Goal: Task Accomplishment & Management: Manage account settings

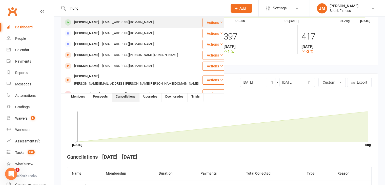
type input "hung"
click at [101, 21] on div "[EMAIL_ADDRESS][DOMAIN_NAME]" at bounding box center [128, 22] width 54 height 7
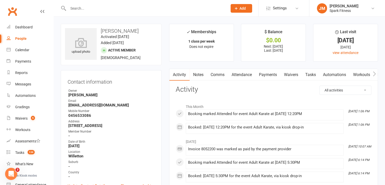
click at [263, 74] on link "Payments" at bounding box center [268, 75] width 25 height 12
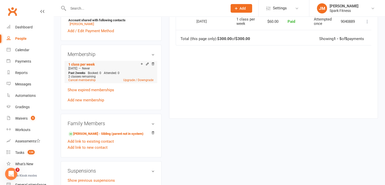
scroll to position [217, 0]
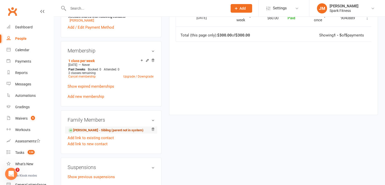
click at [99, 131] on link "[PERSON_NAME] - Sibling (parent not in system)" at bounding box center [105, 130] width 75 height 5
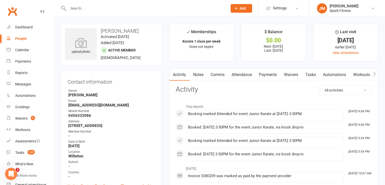
click at [262, 74] on link "Payments" at bounding box center [268, 75] width 25 height 12
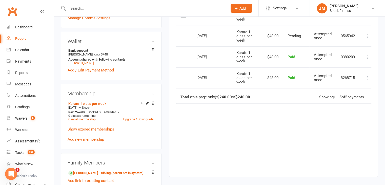
scroll to position [175, 0]
click at [123, 172] on link "[PERSON_NAME] - Sibling (parent not in system)" at bounding box center [105, 172] width 75 height 5
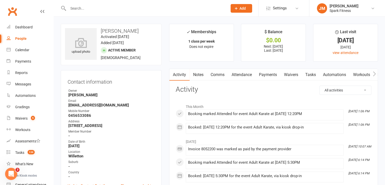
click at [266, 77] on link "Payments" at bounding box center [268, 75] width 25 height 12
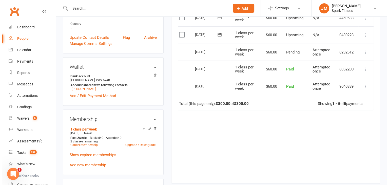
scroll to position [151, 0]
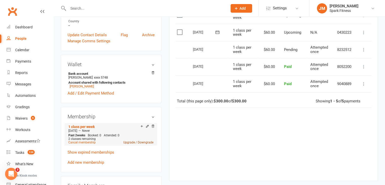
click at [144, 143] on link "Upgrade / Downgrade" at bounding box center [138, 143] width 30 height 4
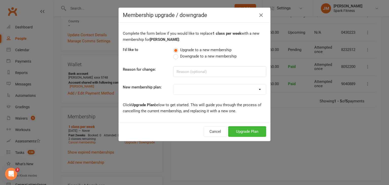
click at [197, 56] on span "Downgrade to a new membership" at bounding box center [208, 55] width 57 height 5
click at [177, 53] on input "Downgrade to a new membership" at bounding box center [174, 53] width 3 height 0
click at [229, 128] on button "Downgrade Plan" at bounding box center [244, 131] width 43 height 11
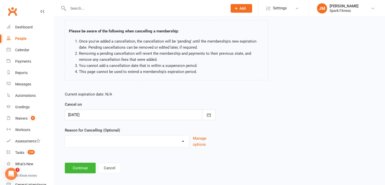
scroll to position [33, 0]
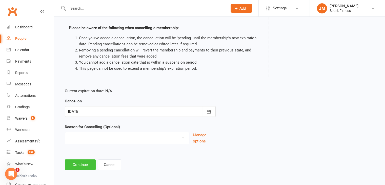
click at [78, 167] on button "Continue" at bounding box center [80, 164] width 31 height 11
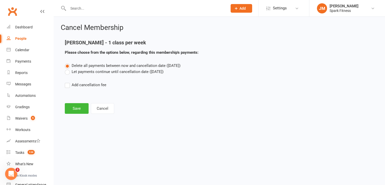
scroll to position [0, 0]
click at [74, 109] on button "Save" at bounding box center [77, 108] width 24 height 11
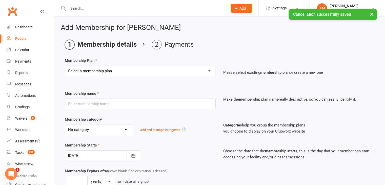
click at [136, 71] on select "Select a membership plan Create new Membership Plan Karate 1 class per week Kar…" at bounding box center [140, 71] width 151 height 10
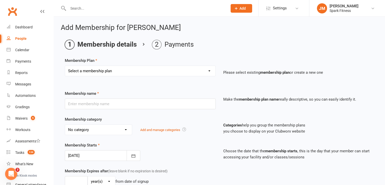
select select "1"
click at [65, 66] on select "Select a membership plan Create new Membership Plan Karate 1 class per week Kar…" at bounding box center [140, 71] width 151 height 10
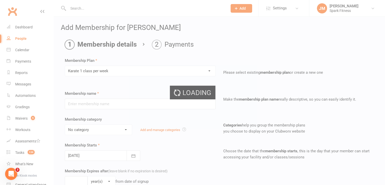
type input "Karate 1 class per week"
select select "1"
type input "0"
type input "2"
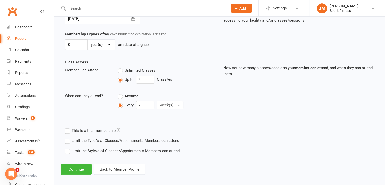
scroll to position [140, 0]
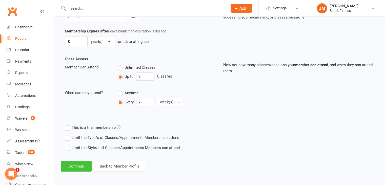
click at [75, 165] on button "Continue" at bounding box center [76, 166] width 31 height 11
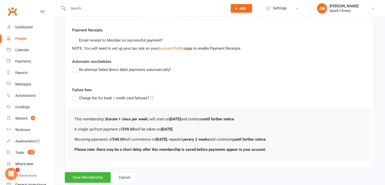
scroll to position [0, 0]
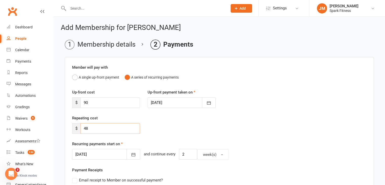
click at [118, 131] on input "48" at bounding box center [111, 128] width 60 height 11
type input "4"
type input "30"
click at [97, 106] on input "90" at bounding box center [111, 102] width 60 height 11
type input "9"
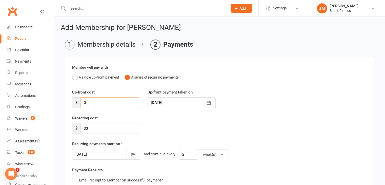
type input "0"
click at [183, 118] on div "Repeating cost $ 30" at bounding box center [219, 128] width 302 height 26
click at [95, 155] on div at bounding box center [106, 154] width 68 height 11
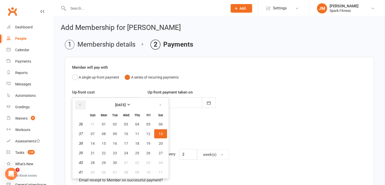
click at [83, 104] on button "button" at bounding box center [80, 104] width 11 height 9
click at [125, 159] on button "27" at bounding box center [126, 162] width 11 height 9
type input "[DATE]"
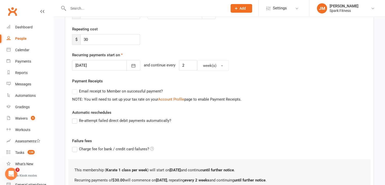
scroll to position [142, 0]
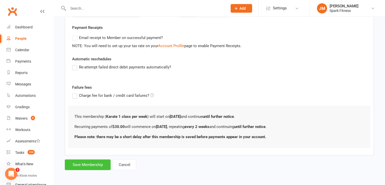
click at [95, 165] on button "Save Membership" at bounding box center [88, 164] width 46 height 11
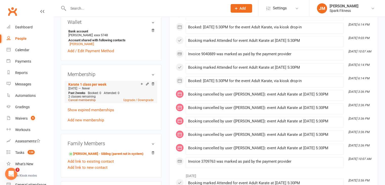
scroll to position [201, 0]
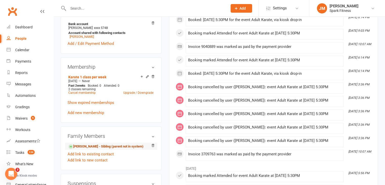
click at [103, 147] on link "[PERSON_NAME] - Sibling (parent not in system)" at bounding box center [105, 146] width 75 height 5
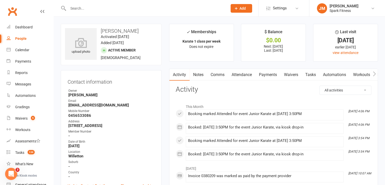
click at [265, 78] on link "Payments" at bounding box center [268, 75] width 25 height 12
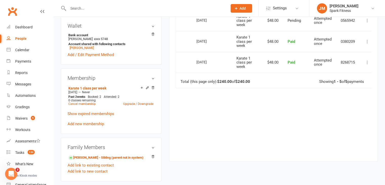
scroll to position [191, 0]
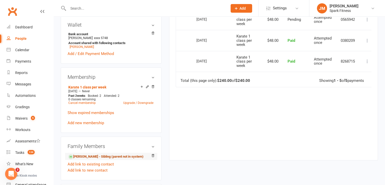
click at [116, 157] on link "[PERSON_NAME] - Sibling (parent not in system)" at bounding box center [105, 156] width 75 height 5
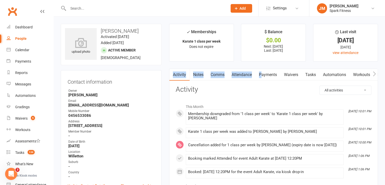
drag, startPoint x: 266, startPoint y: 68, endPoint x: 262, endPoint y: 80, distance: 12.6
click at [269, 76] on link "Payments" at bounding box center [268, 75] width 25 height 12
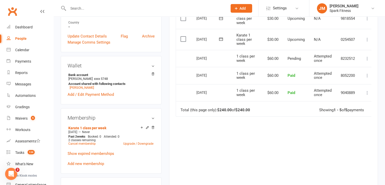
scroll to position [149, 0]
click at [129, 145] on link "Upgrade / Downgrade" at bounding box center [138, 144] width 30 height 4
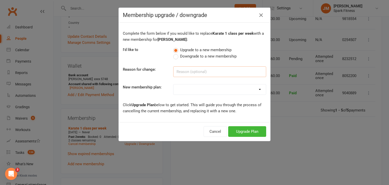
click at [204, 75] on input at bounding box center [219, 71] width 93 height 11
click at [196, 91] on select "Karate 1 class per week Karate 2 classes per week Fitness Kickboxing Unlimited …" at bounding box center [220, 89] width 92 height 10
select select "0"
click at [174, 84] on select "Karate 1 class per week Karate 2 classes per week Fitness Kickboxing Unlimited …" at bounding box center [220, 89] width 92 height 10
click at [241, 134] on button "Upgrade Plan" at bounding box center [247, 131] width 38 height 11
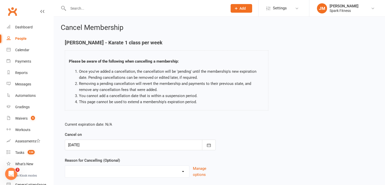
scroll to position [33, 0]
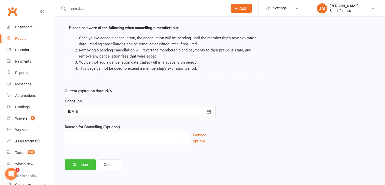
click at [87, 162] on button "Continue" at bounding box center [80, 164] width 31 height 11
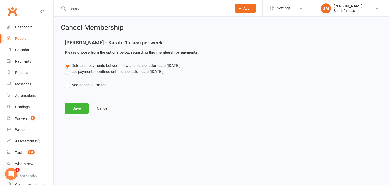
click at [102, 108] on button "Cancel" at bounding box center [102, 108] width 23 height 11
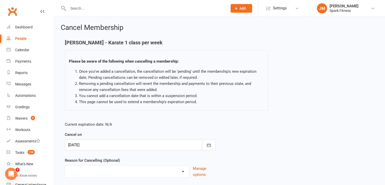
scroll to position [33, 0]
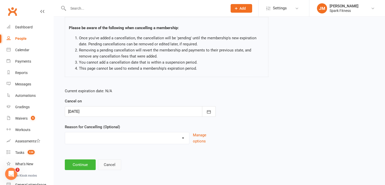
click at [116, 160] on button "Cancel" at bounding box center [109, 164] width 23 height 11
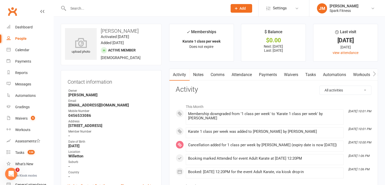
click at [267, 73] on link "Payments" at bounding box center [268, 75] width 25 height 12
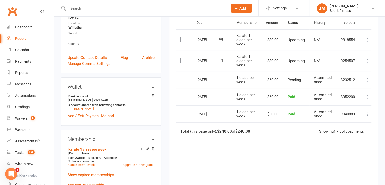
scroll to position [130, 0]
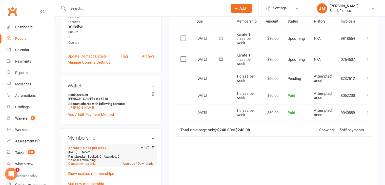
click at [144, 165] on link "Upgrade / Downgrade" at bounding box center [138, 164] width 30 height 4
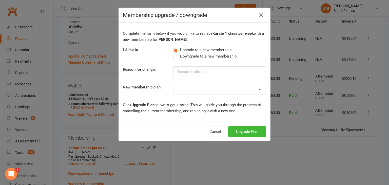
click at [220, 88] on select "Karate 1 class per week Karate 2 classes per week Fitness Kickboxing Unlimited …" at bounding box center [220, 89] width 92 height 10
select select "0"
click at [174, 84] on select "Karate 1 class per week Karate 2 classes per week Fitness Kickboxing Unlimited …" at bounding box center [220, 89] width 92 height 10
click at [243, 129] on button "Upgrade Plan" at bounding box center [247, 131] width 38 height 11
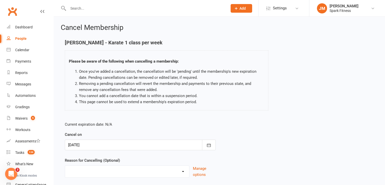
scroll to position [33, 0]
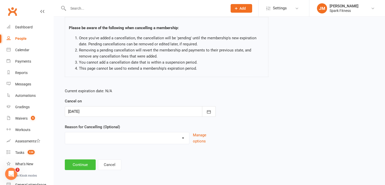
click at [72, 164] on button "Continue" at bounding box center [80, 164] width 31 height 11
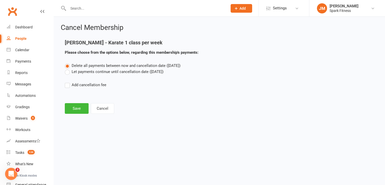
scroll to position [0, 0]
click at [74, 105] on button "Save" at bounding box center [77, 108] width 24 height 11
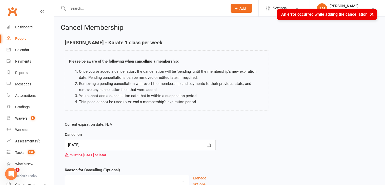
click at [151, 143] on div at bounding box center [140, 145] width 151 height 11
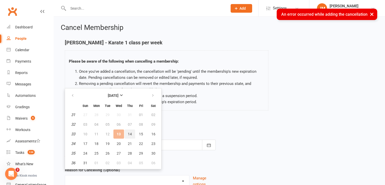
click at [126, 132] on button "14" at bounding box center [130, 133] width 11 height 9
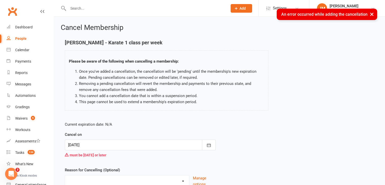
type input "[DATE]"
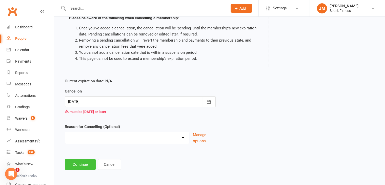
click at [90, 160] on button "Continue" at bounding box center [80, 164] width 31 height 11
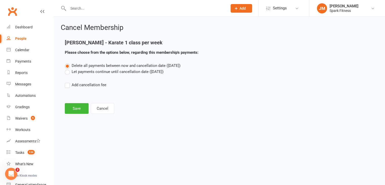
scroll to position [0, 0]
click at [71, 110] on button "Save" at bounding box center [77, 108] width 24 height 11
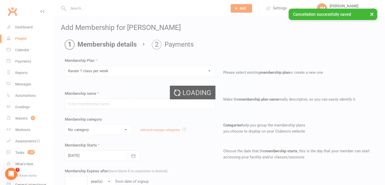
type input "Karate 1 class per week"
select select "1"
type input "0"
type input "2"
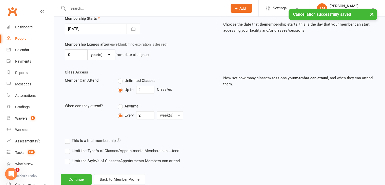
scroll to position [140, 0]
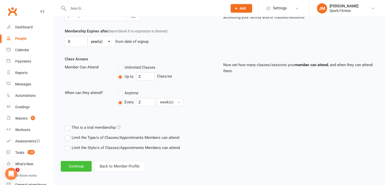
click at [82, 165] on button "Continue" at bounding box center [76, 166] width 31 height 11
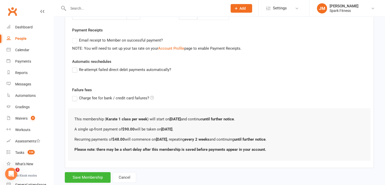
scroll to position [0, 0]
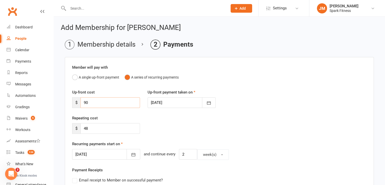
click at [126, 103] on input "90" at bounding box center [111, 102] width 60 height 11
type input "9"
type input "0"
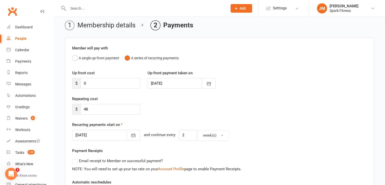
click at [172, 101] on div "Repeating cost $ 48" at bounding box center [219, 109] width 302 height 26
click at [107, 109] on input "48" at bounding box center [111, 109] width 60 height 11
type input "40"
click at [176, 109] on div "Repeating cost $ 40" at bounding box center [219, 109] width 302 height 26
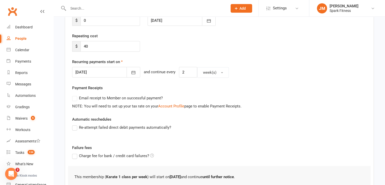
scroll to position [83, 0]
click at [77, 126] on label "Re-attempt failed direct debit payments automatically?" at bounding box center [121, 127] width 99 height 6
click at [76, 124] on input "Re-attempt failed direct debit payments automatically?" at bounding box center [73, 124] width 3 height 0
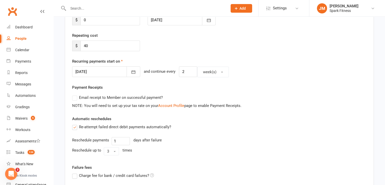
click at [100, 73] on div at bounding box center [106, 71] width 68 height 11
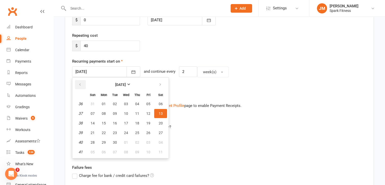
click at [81, 85] on icon "button" at bounding box center [80, 85] width 4 height 4
click at [105, 142] on span "25" at bounding box center [104, 142] width 4 height 4
type input "[DATE]"
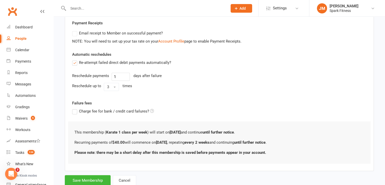
scroll to position [162, 0]
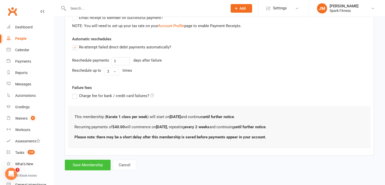
click at [92, 160] on button "Save Membership" at bounding box center [88, 165] width 46 height 11
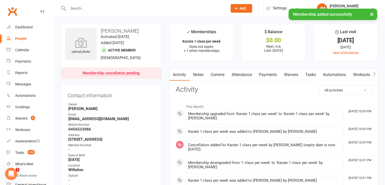
click at [265, 76] on link "Payments" at bounding box center [268, 75] width 25 height 12
